Goal: Task Accomplishment & Management: Manage account settings

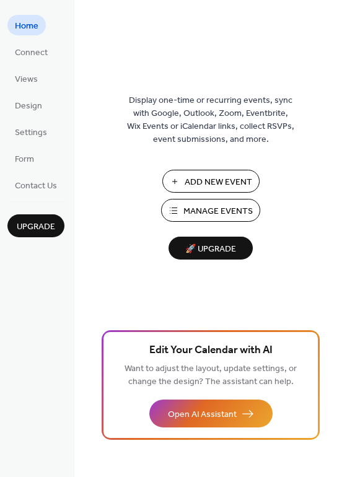
click at [209, 209] on span "Manage Events" at bounding box center [217, 211] width 69 height 13
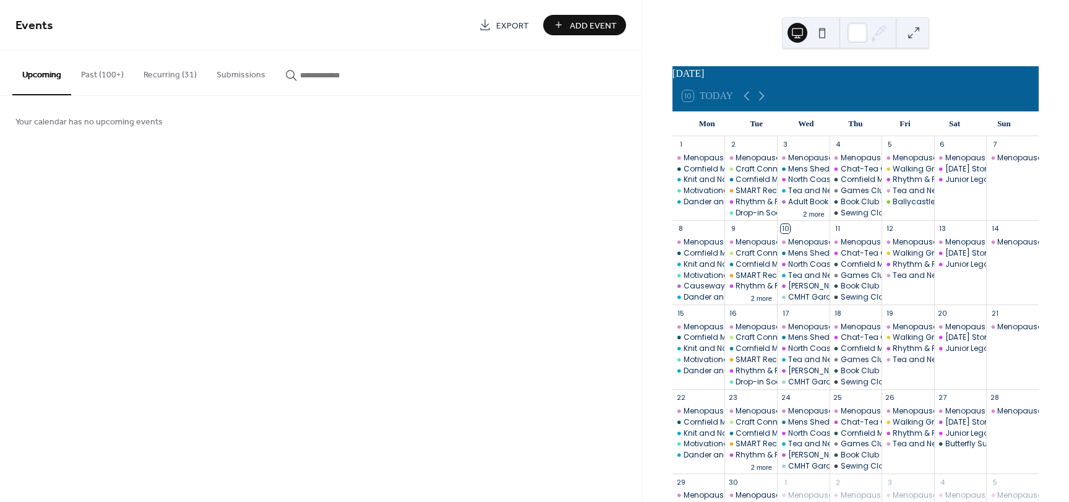
click at [316, 76] on input "button" at bounding box center [337, 75] width 74 height 13
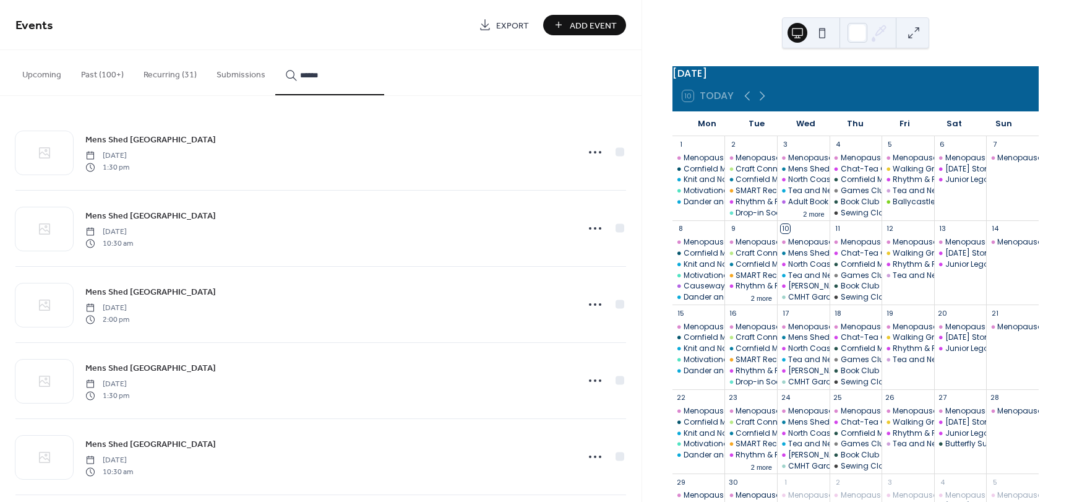
type input "******"
click at [152, 69] on button "Recurring (31)" at bounding box center [170, 72] width 73 height 44
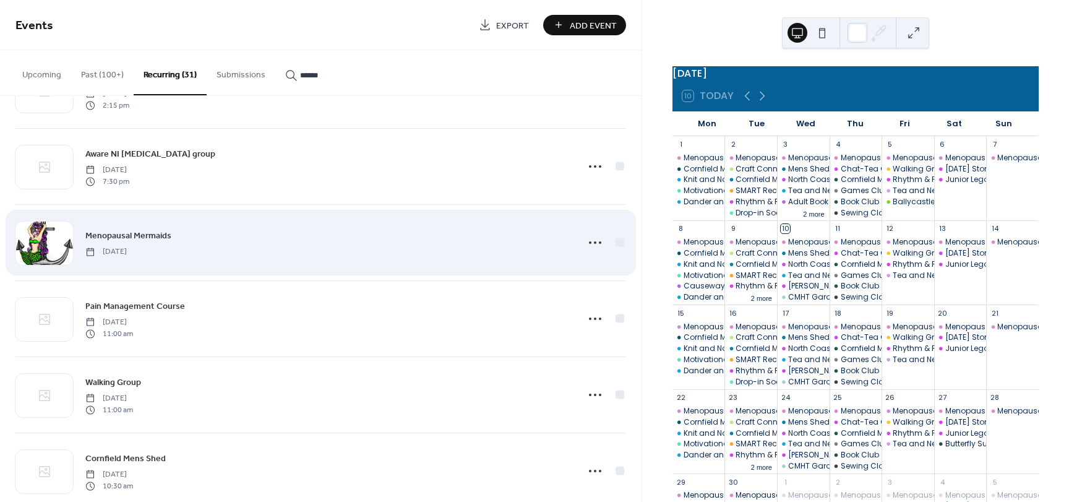
scroll to position [309, 0]
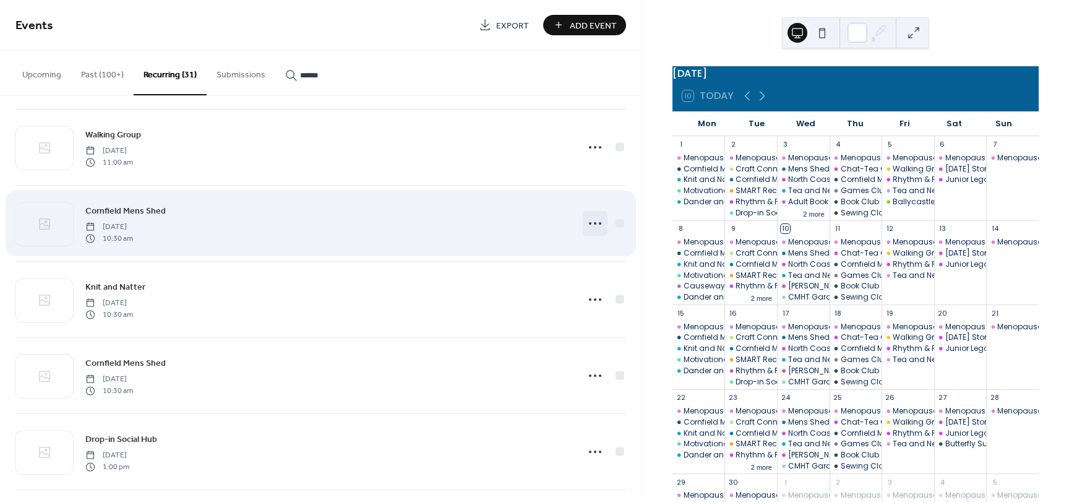
click at [594, 223] on circle at bounding box center [595, 223] width 2 height 2
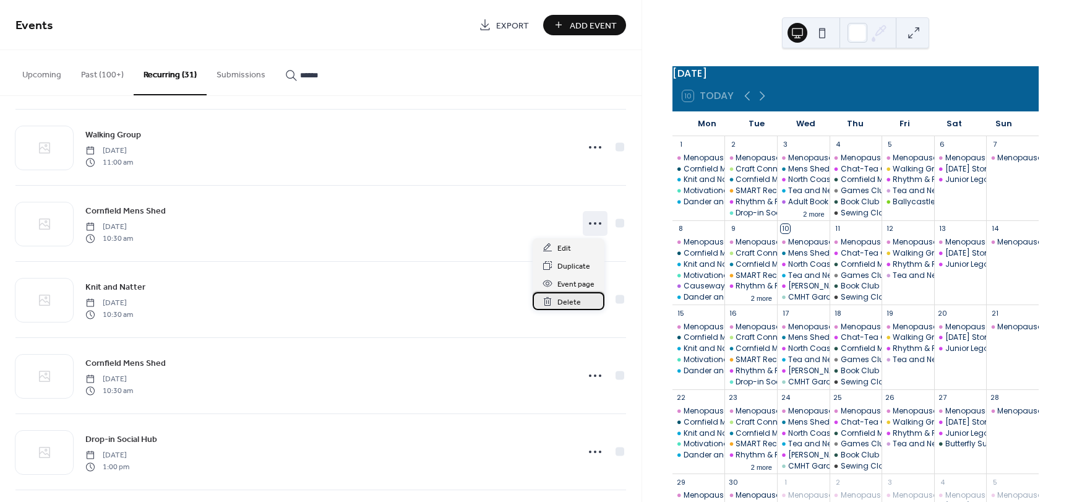
click at [560, 300] on span "Delete" at bounding box center [570, 302] width 24 height 13
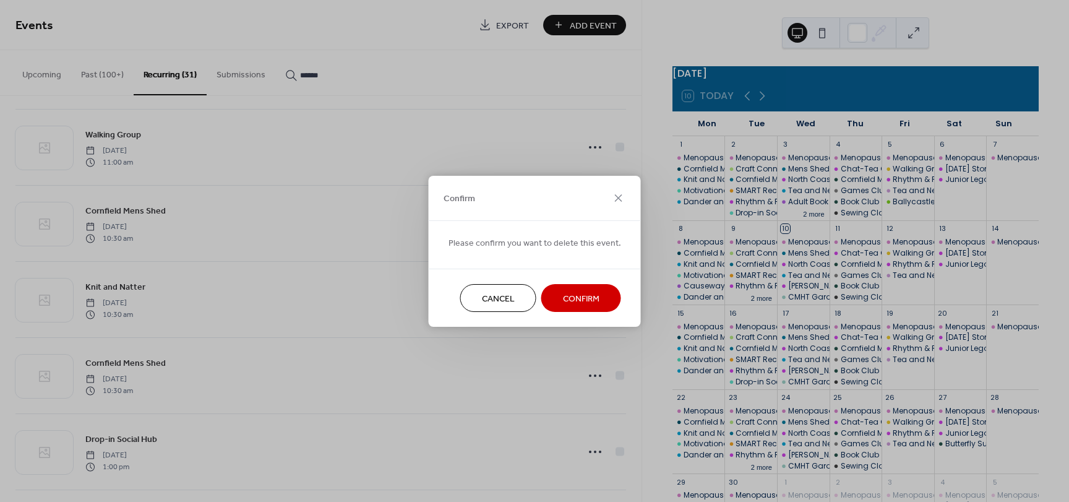
click at [569, 294] on span "Confirm" at bounding box center [581, 298] width 37 height 13
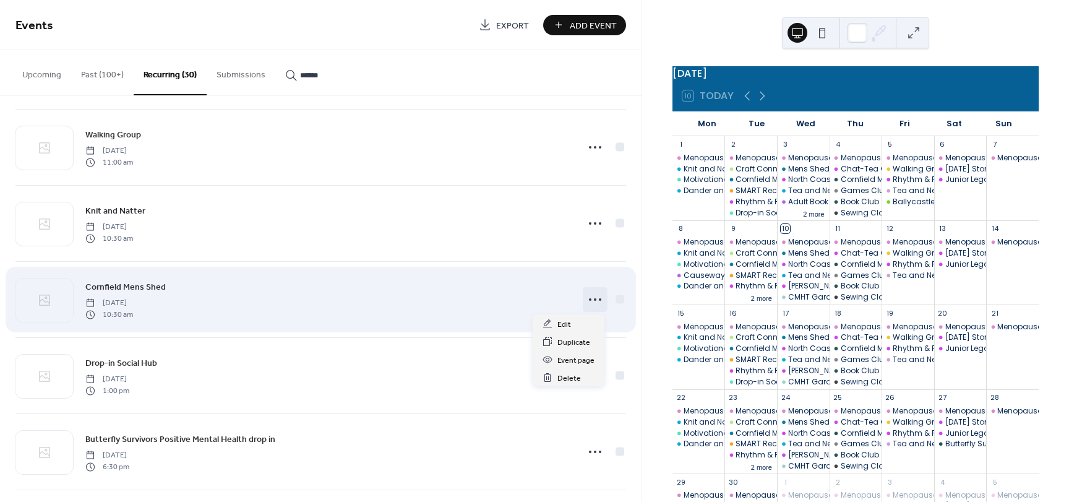
click at [585, 298] on icon at bounding box center [595, 300] width 20 height 20
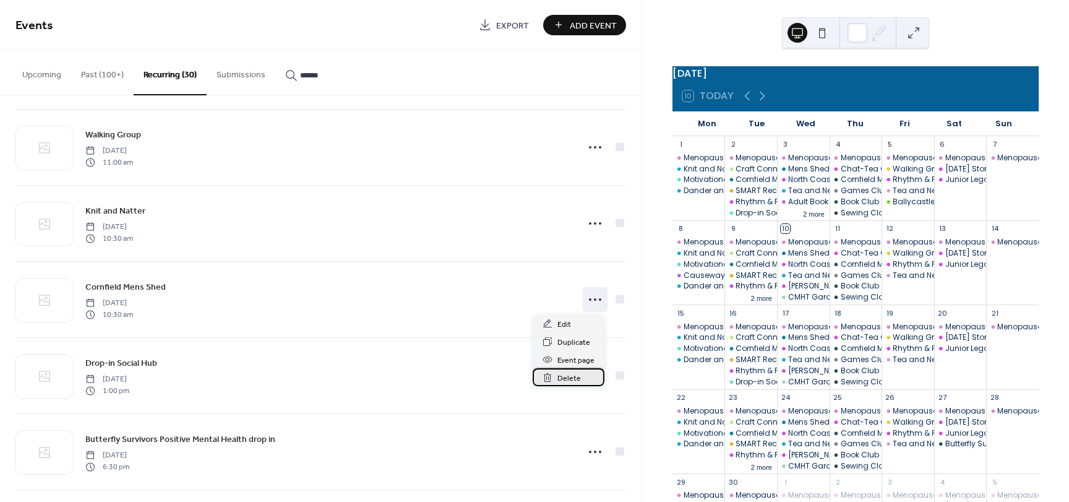
click at [570, 374] on span "Delete" at bounding box center [570, 378] width 24 height 13
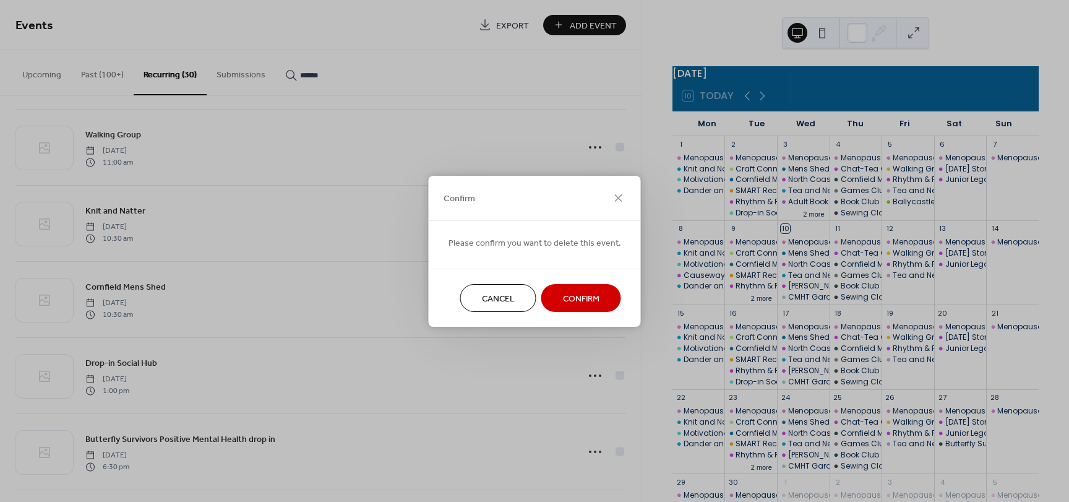
click at [556, 303] on button "Confirm" at bounding box center [582, 298] width 80 height 28
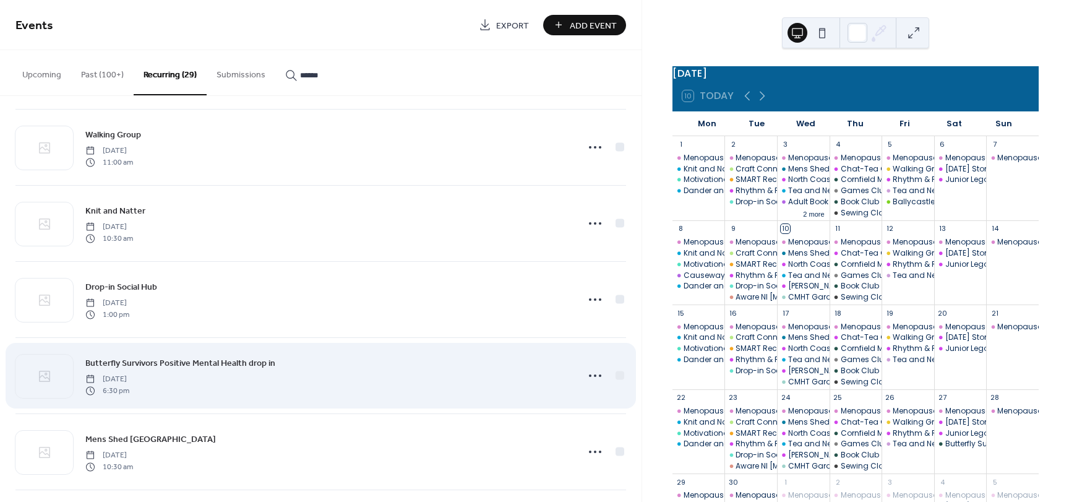
scroll to position [433, 0]
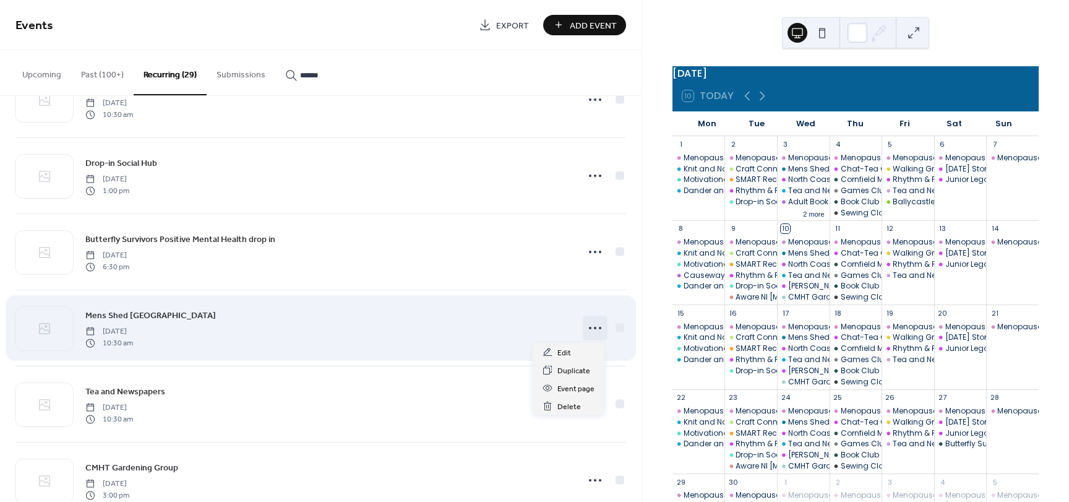
click at [594, 327] on circle at bounding box center [595, 328] width 2 height 2
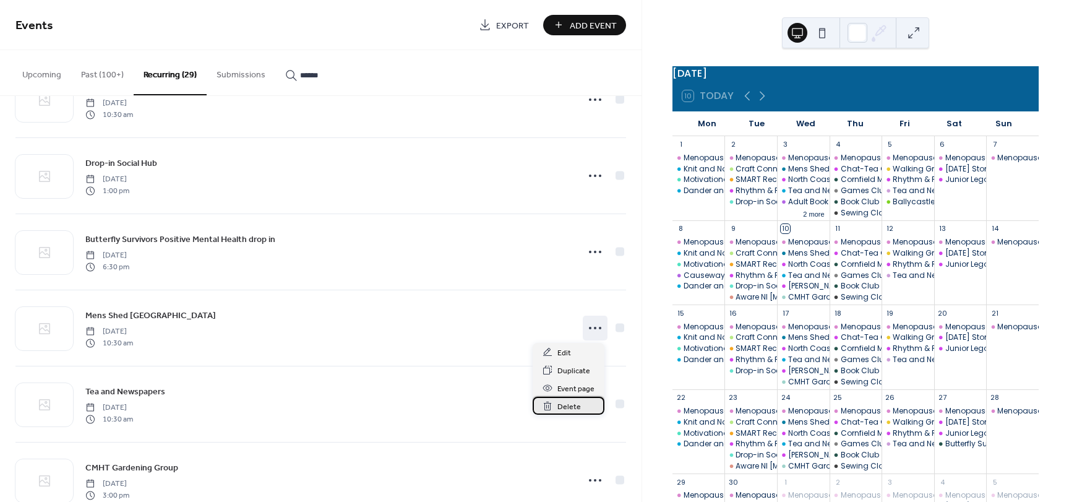
click at [570, 403] on span "Delete" at bounding box center [570, 406] width 24 height 13
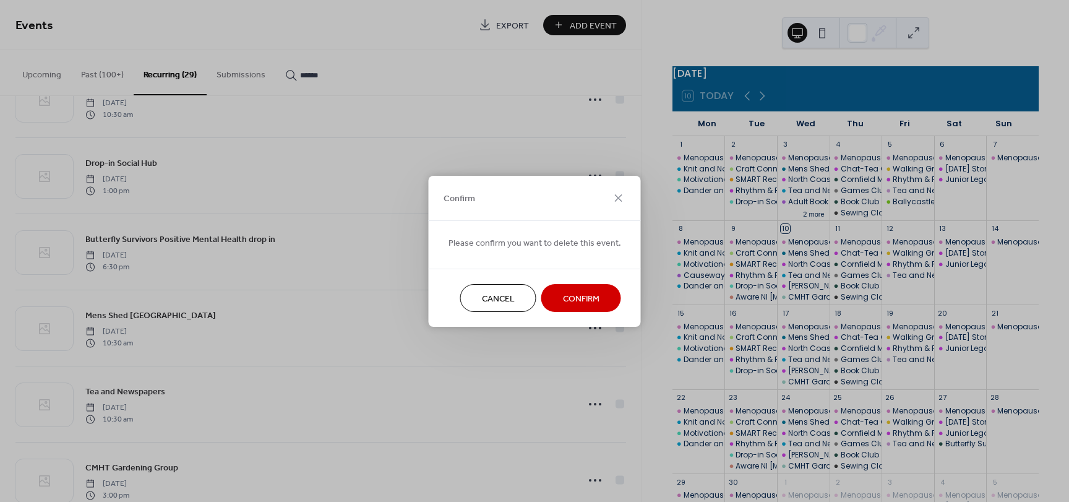
click at [571, 296] on span "Confirm" at bounding box center [581, 298] width 37 height 13
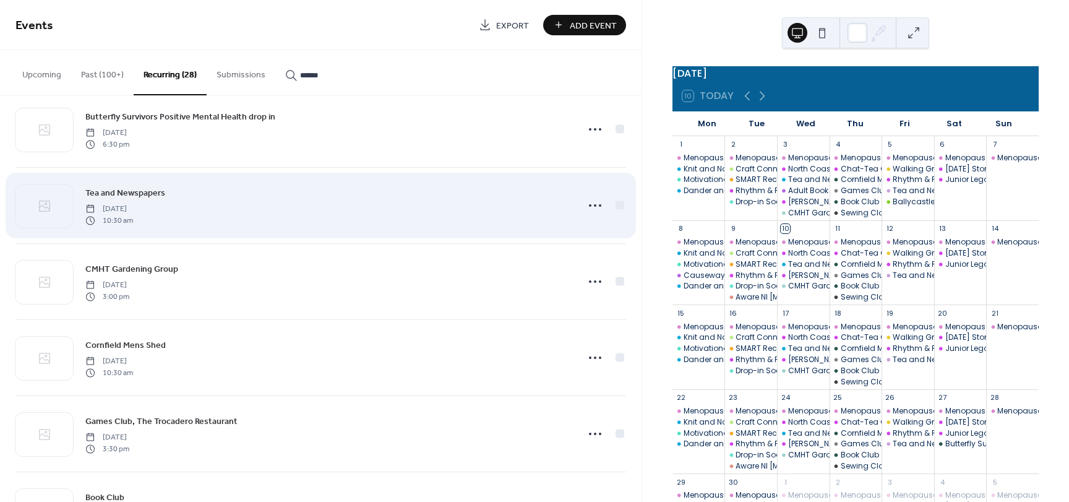
scroll to position [557, 0]
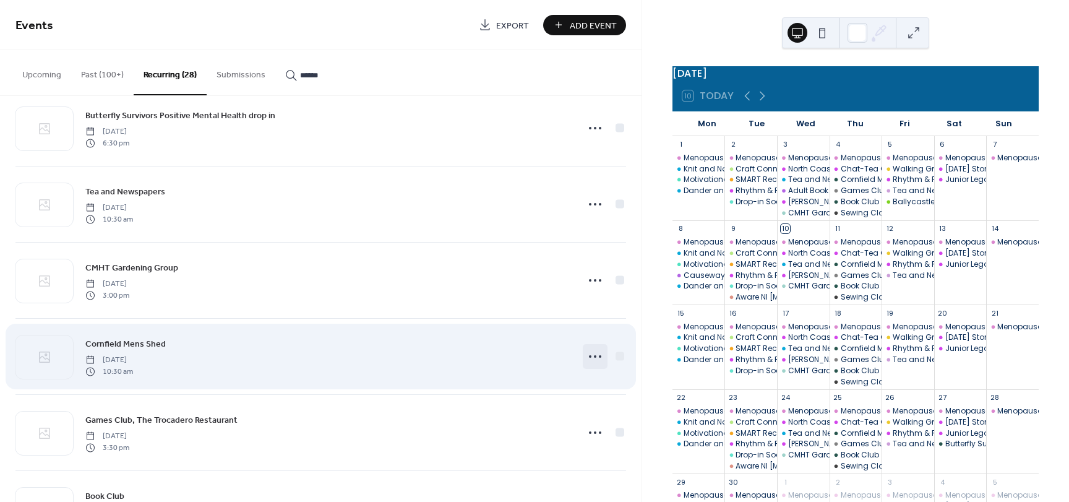
click at [589, 356] on icon at bounding box center [595, 357] width 20 height 20
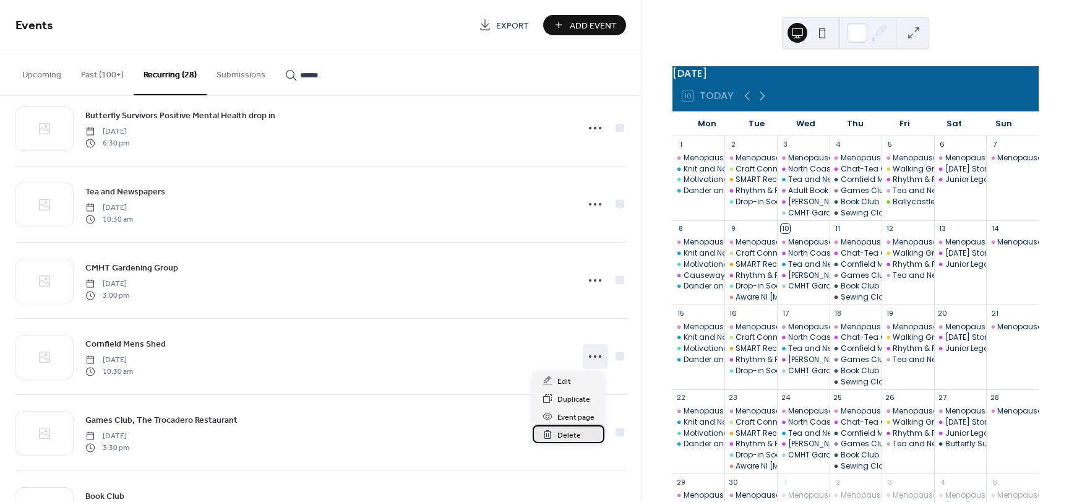
click at [569, 432] on span "Delete" at bounding box center [570, 435] width 24 height 13
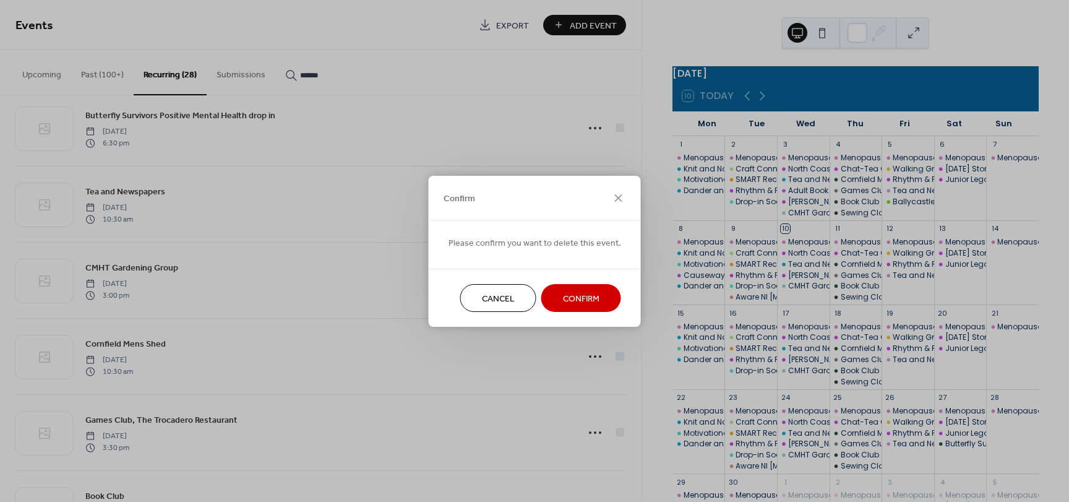
click at [563, 295] on span "Confirm" at bounding box center [581, 298] width 37 height 13
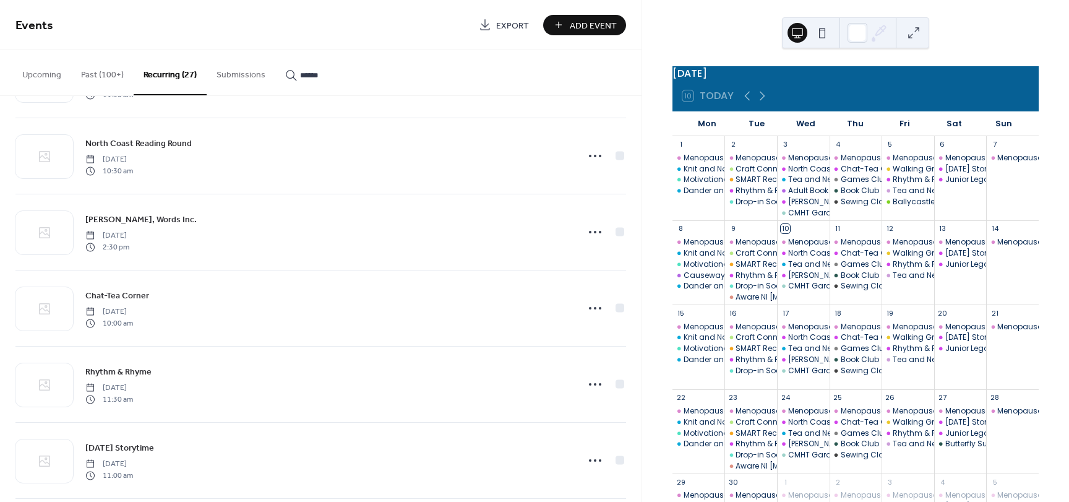
scroll to position [1115, 0]
